Goal: Find specific page/section: Find specific page/section

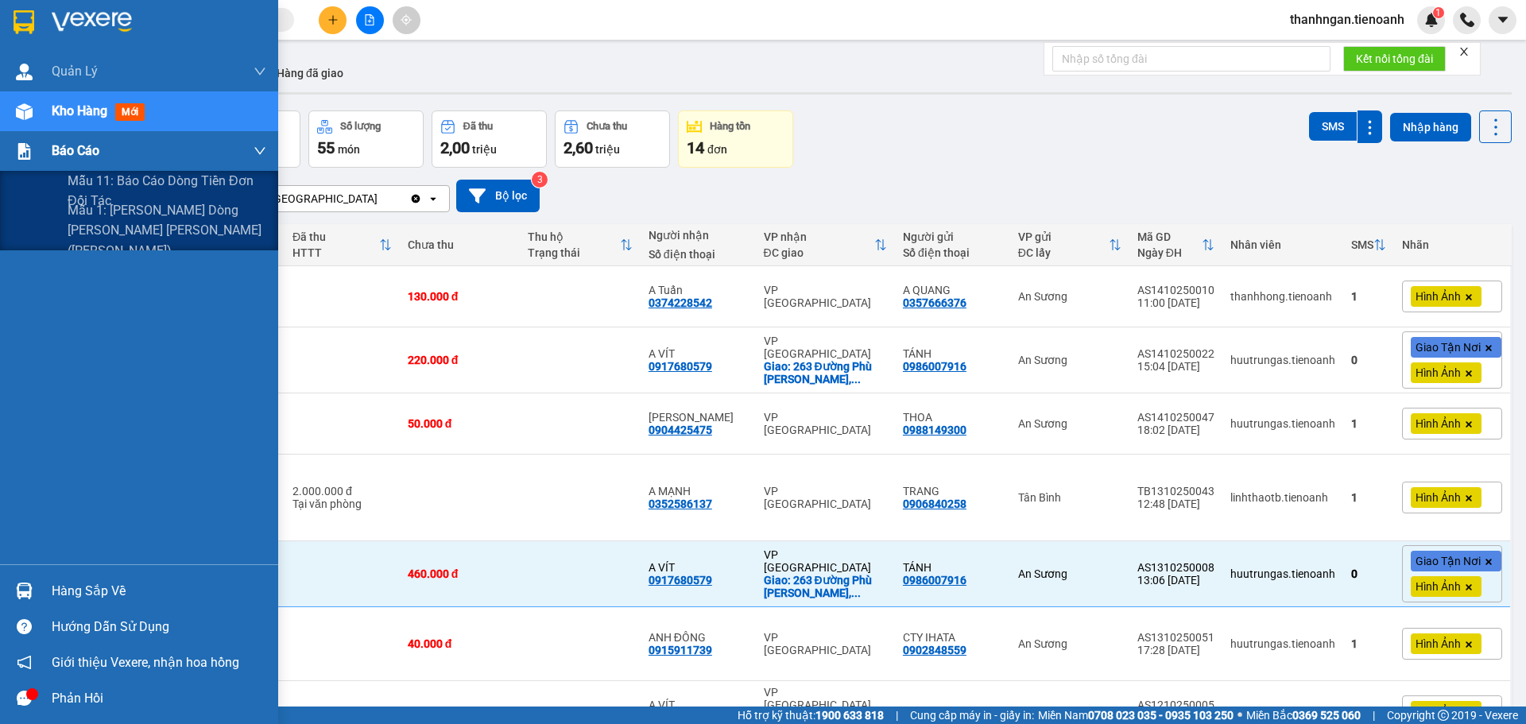
scroll to position [141, 0]
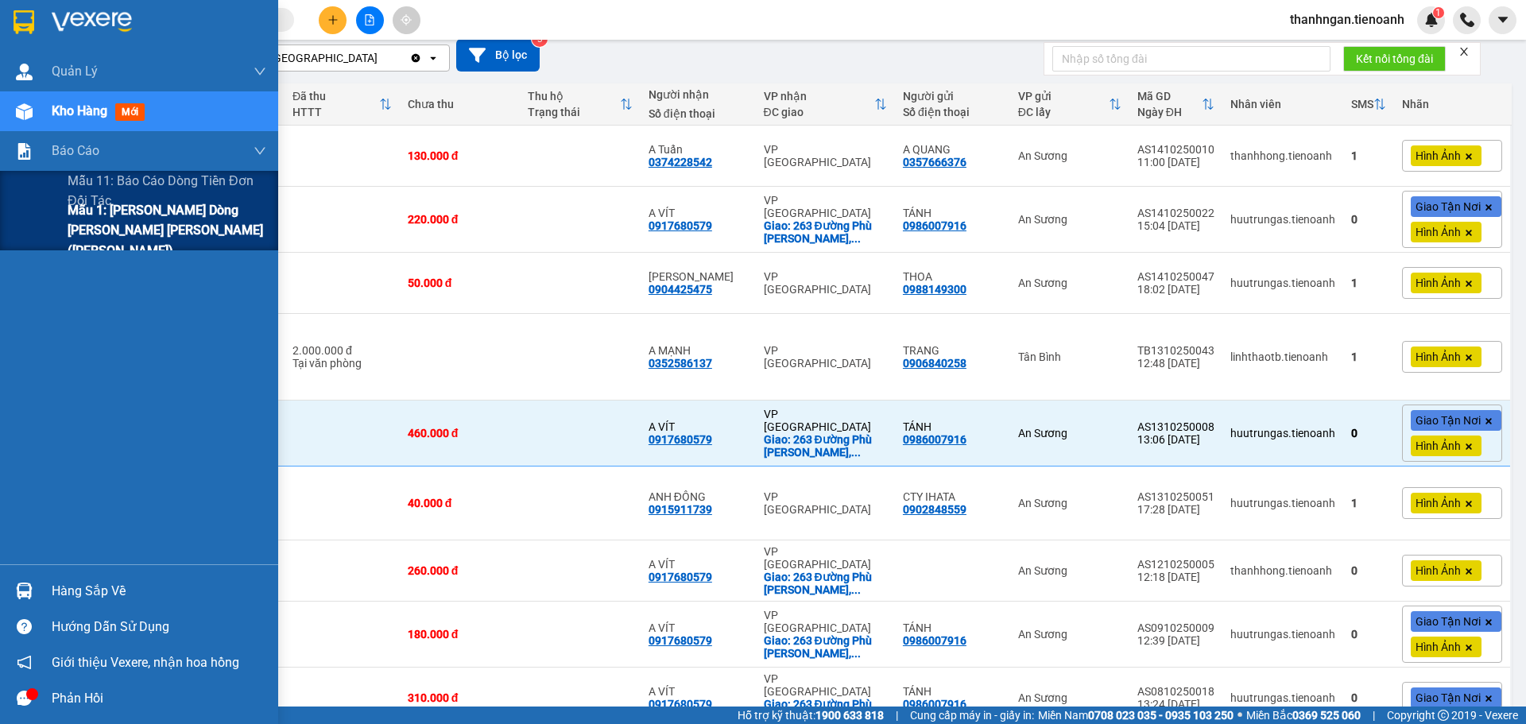
click at [102, 220] on span "Mẫu 1: [PERSON_NAME] dòng [PERSON_NAME] [PERSON_NAME] ([PERSON_NAME])" at bounding box center [167, 230] width 199 height 60
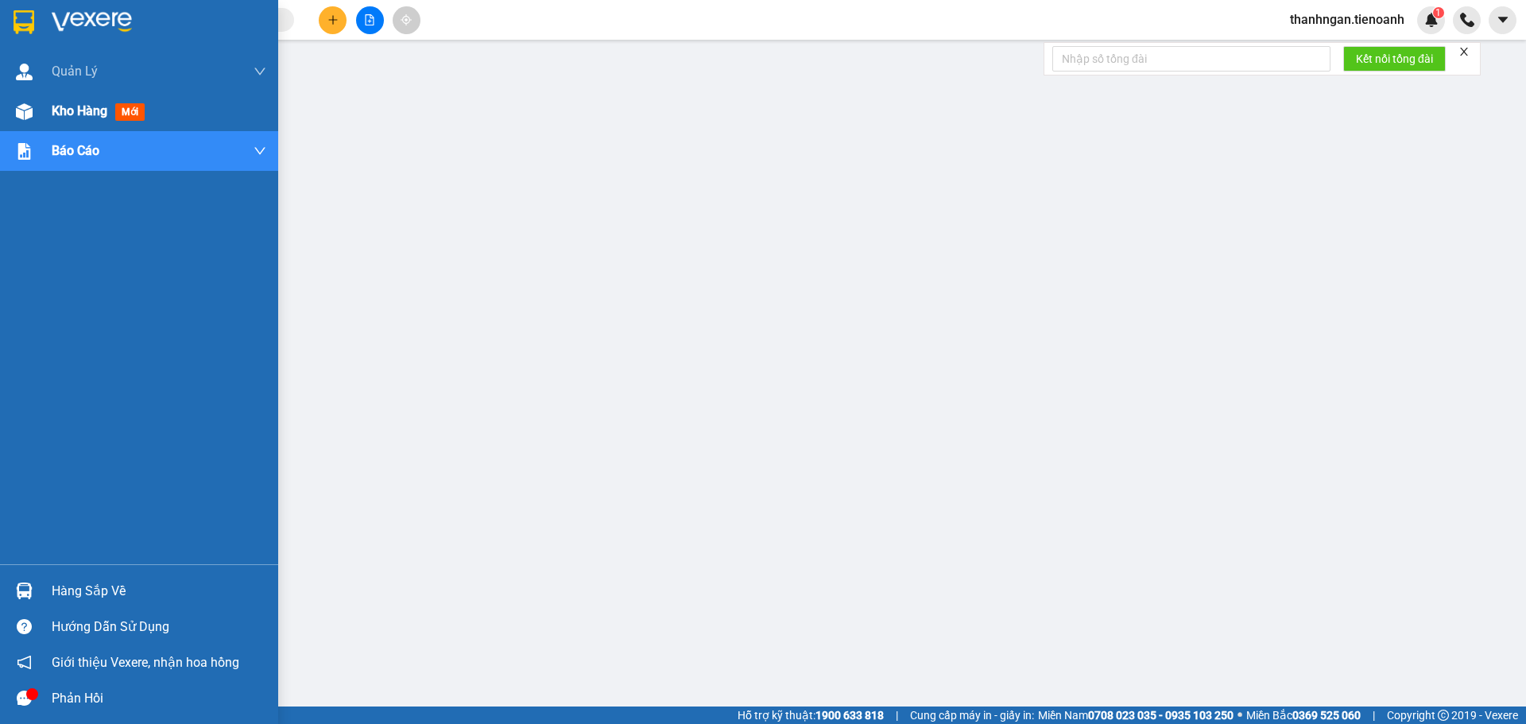
click at [57, 108] on span "Kho hàng" at bounding box center [80, 110] width 56 height 15
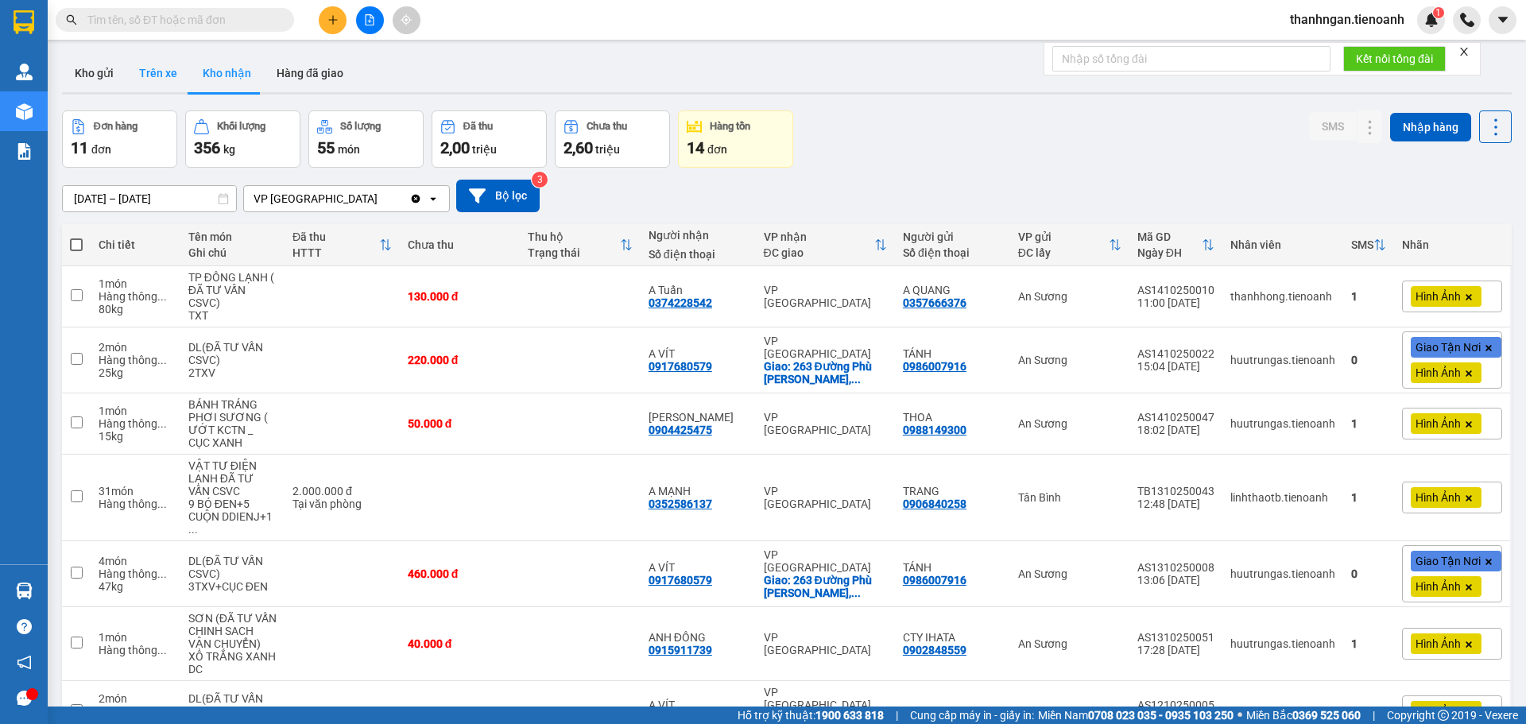
click at [163, 75] on button "Trên xe" at bounding box center [158, 73] width 64 height 38
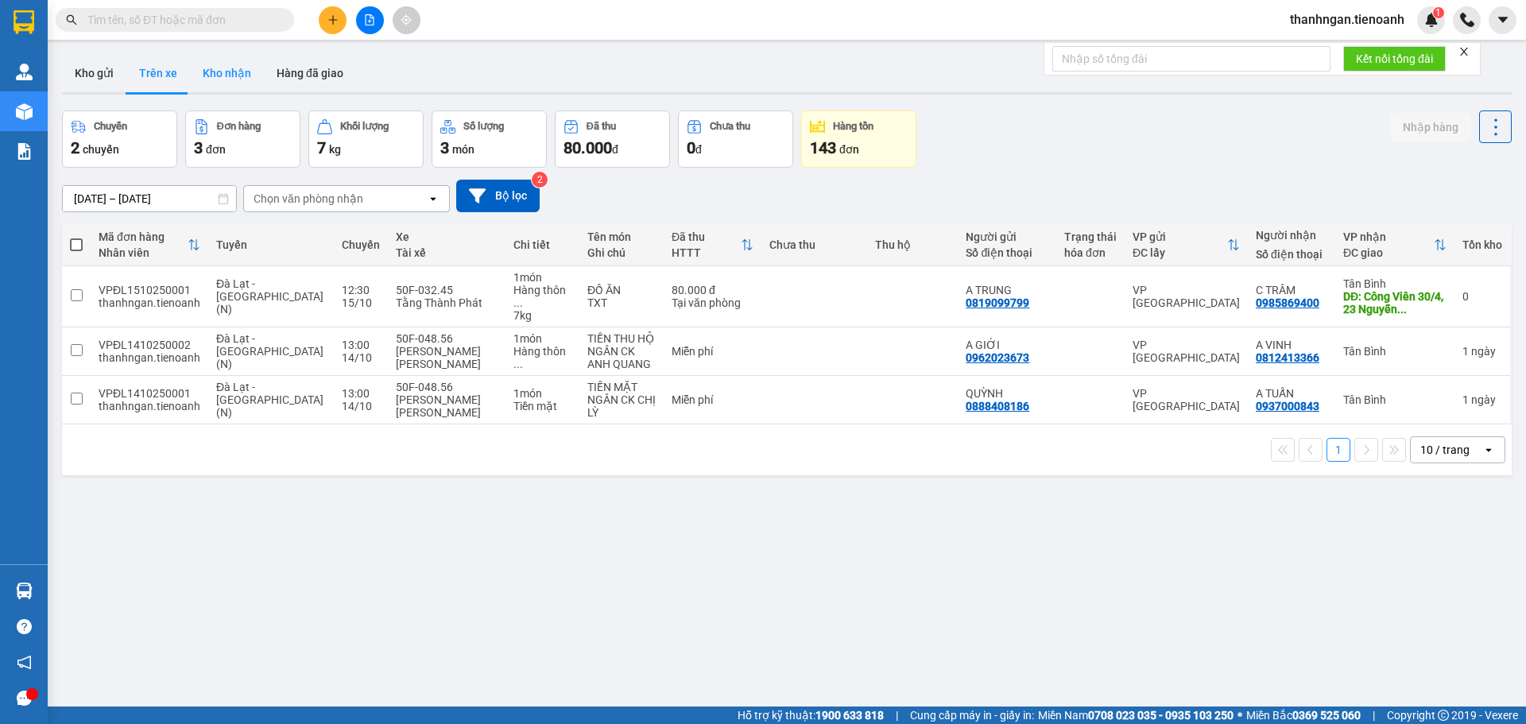
click at [226, 72] on button "Kho nhận" at bounding box center [227, 73] width 74 height 38
type input "[DATE] – [DATE]"
